Goal: Task Accomplishment & Management: Manage account settings

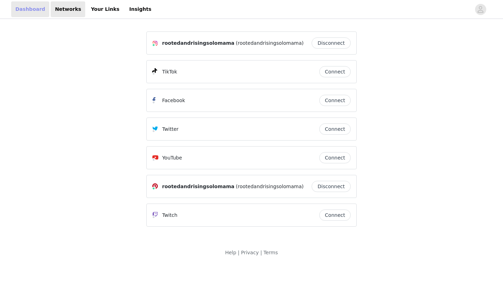
click at [31, 9] on link "Dashboard" at bounding box center [30, 9] width 38 height 16
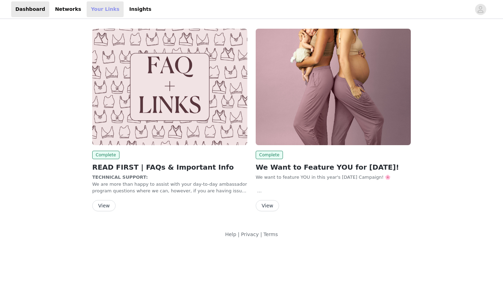
click at [95, 10] on link "Your Links" at bounding box center [105, 9] width 37 height 16
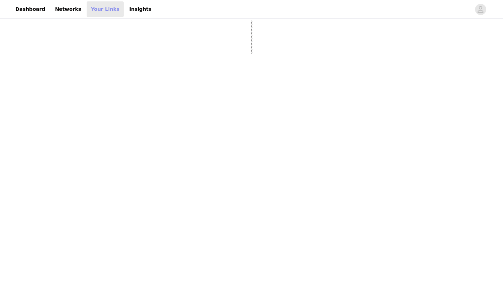
select select "12"
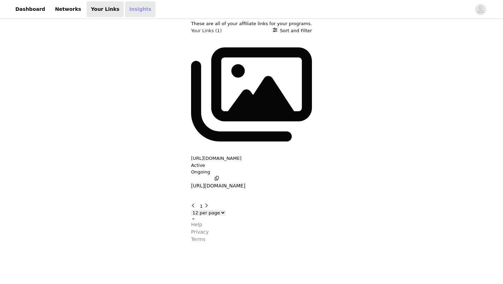
click at [127, 13] on link "Insights" at bounding box center [140, 9] width 30 height 16
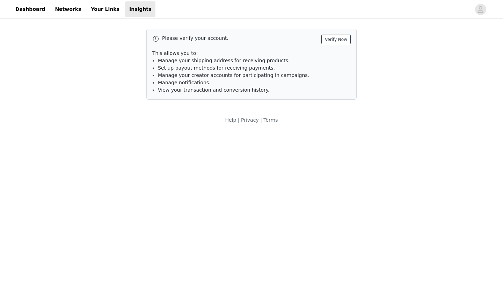
click at [334, 41] on button "Verify Now" at bounding box center [336, 39] width 29 height 9
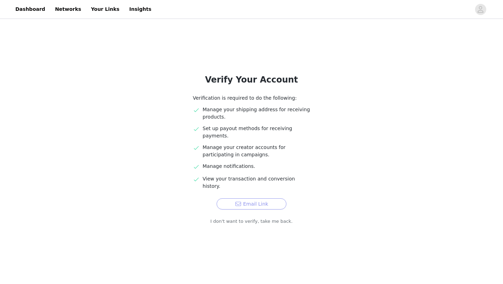
click at [249, 198] on button "Email Link" at bounding box center [252, 203] width 70 height 11
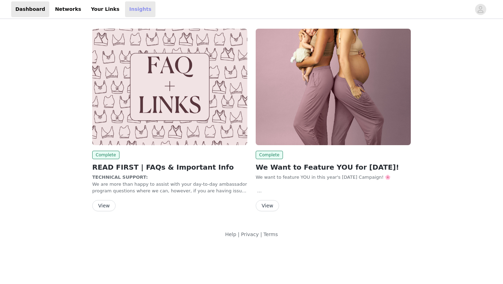
click at [125, 12] on link "Insights" at bounding box center [140, 9] width 30 height 16
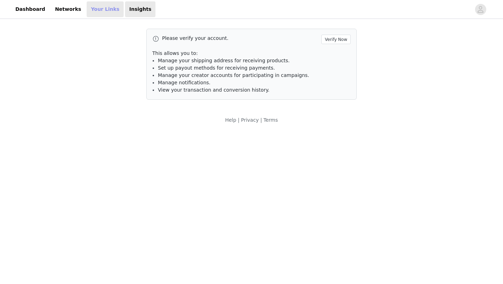
click at [98, 7] on link "Your Links" at bounding box center [105, 9] width 37 height 16
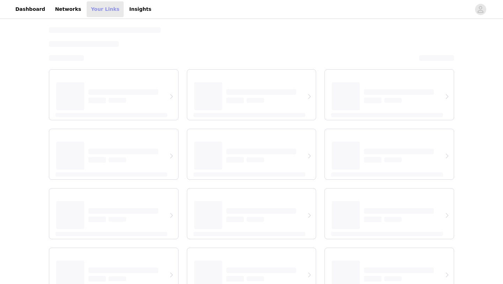
select select "12"
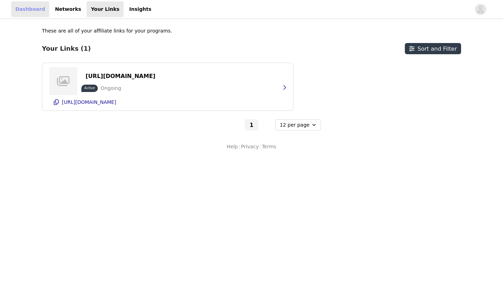
click at [33, 10] on link "Dashboard" at bounding box center [30, 9] width 38 height 16
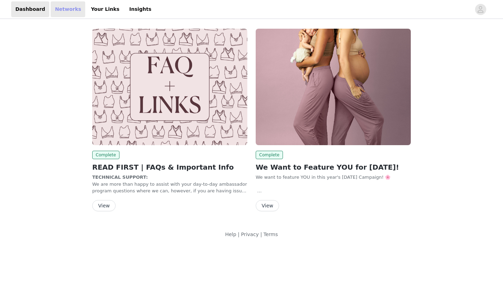
click at [58, 13] on link "Networks" at bounding box center [68, 9] width 35 height 16
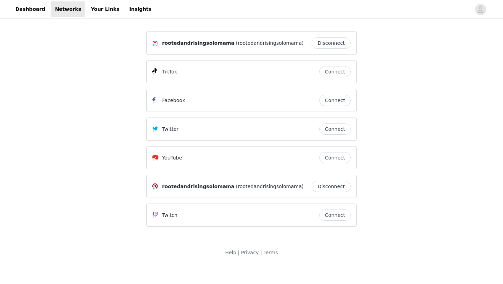
click at [328, 42] on button "Disconnect" at bounding box center [331, 42] width 39 height 11
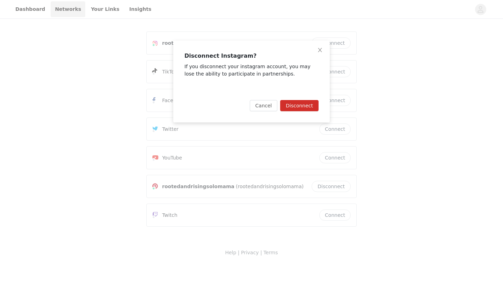
click at [298, 104] on button "Disconnect" at bounding box center [299, 105] width 38 height 11
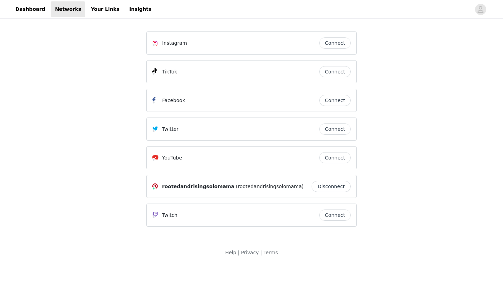
click at [334, 45] on button "Connect" at bounding box center [334, 42] width 31 height 11
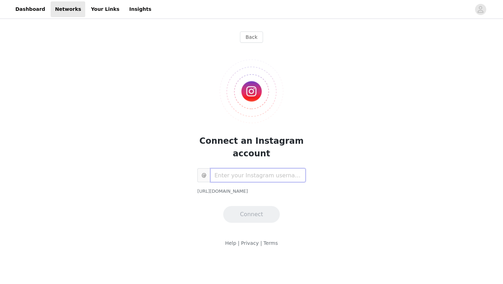
click at [244, 174] on input "text" at bounding box center [257, 175] width 95 height 14
type input "softsolomama"
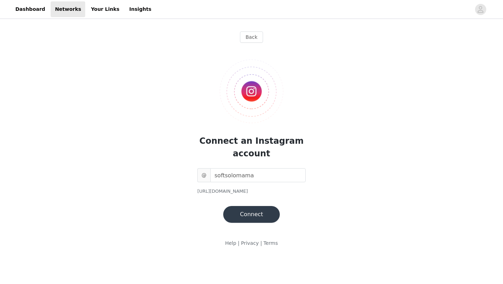
click at [250, 214] on button "Connect" at bounding box center [251, 214] width 57 height 17
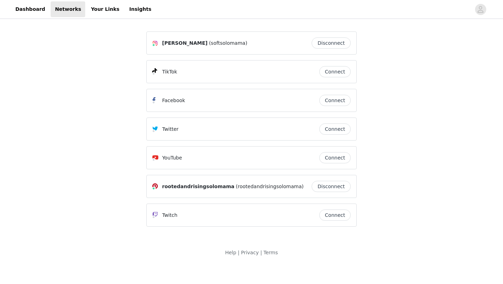
click at [329, 187] on button "Disconnect" at bounding box center [331, 186] width 39 height 11
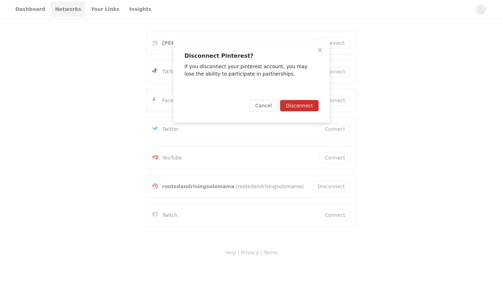
click at [302, 106] on button "Disconnect" at bounding box center [299, 105] width 38 height 11
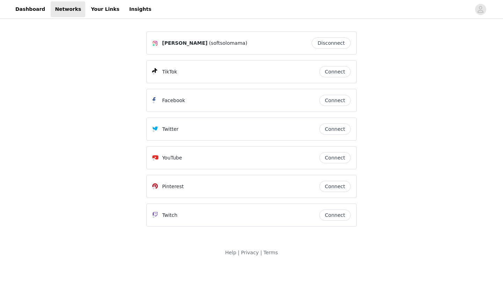
click at [332, 185] on button "Connect" at bounding box center [334, 186] width 31 height 11
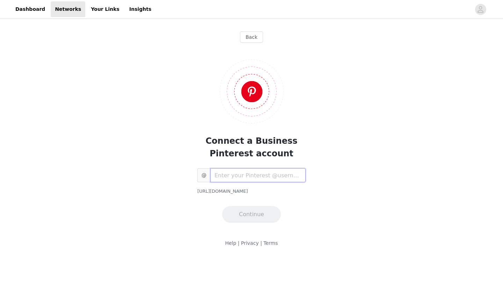
click at [252, 175] on input "text" at bounding box center [257, 175] width 95 height 14
type input "softsolomama"
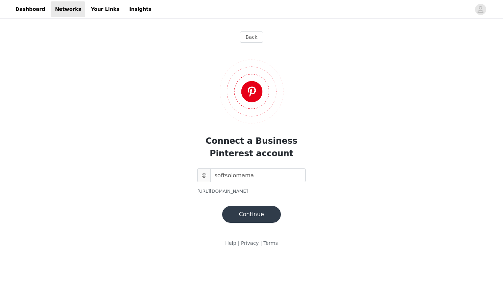
click at [246, 214] on button "Continue" at bounding box center [251, 214] width 59 height 17
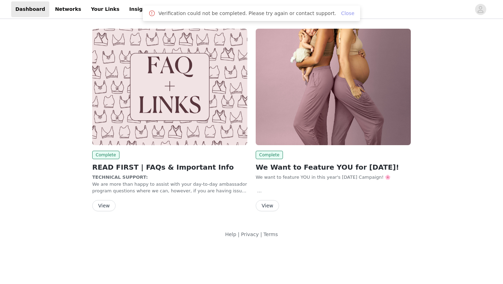
click at [344, 14] on link "Close" at bounding box center [347, 13] width 13 height 6
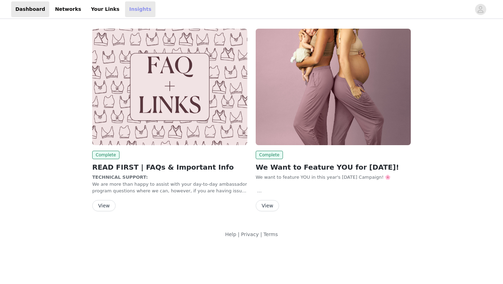
click at [130, 10] on link "Insights" at bounding box center [140, 9] width 30 height 16
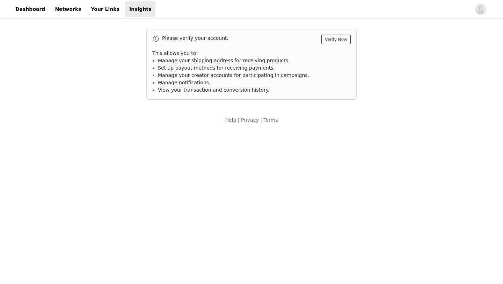
click at [336, 39] on button "Verify Now" at bounding box center [336, 39] width 29 height 9
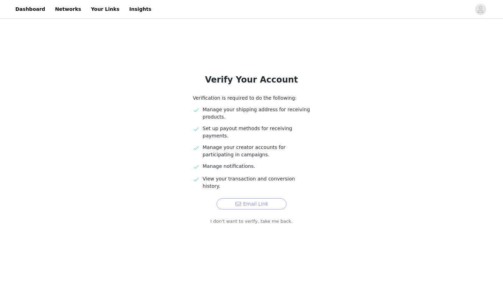
click at [245, 198] on button "Email Link" at bounding box center [252, 203] width 70 height 11
